Goal: Information Seeking & Learning: Learn about a topic

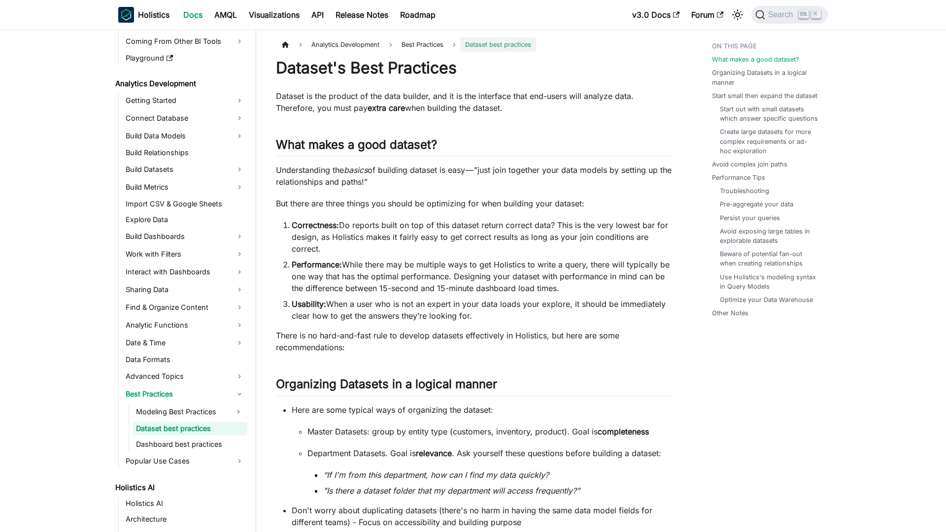
scroll to position [110, 0]
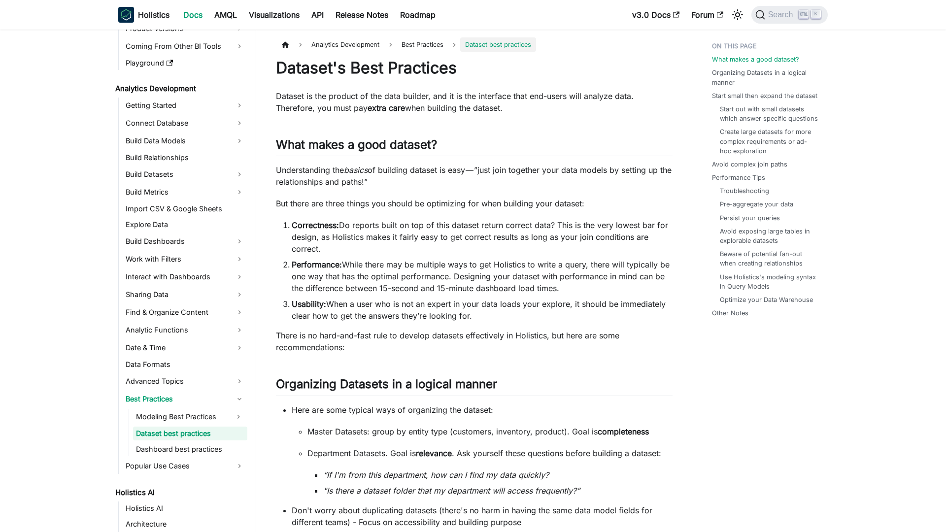
scroll to position [110, 0]
